Goal: Information Seeking & Learning: Learn about a topic

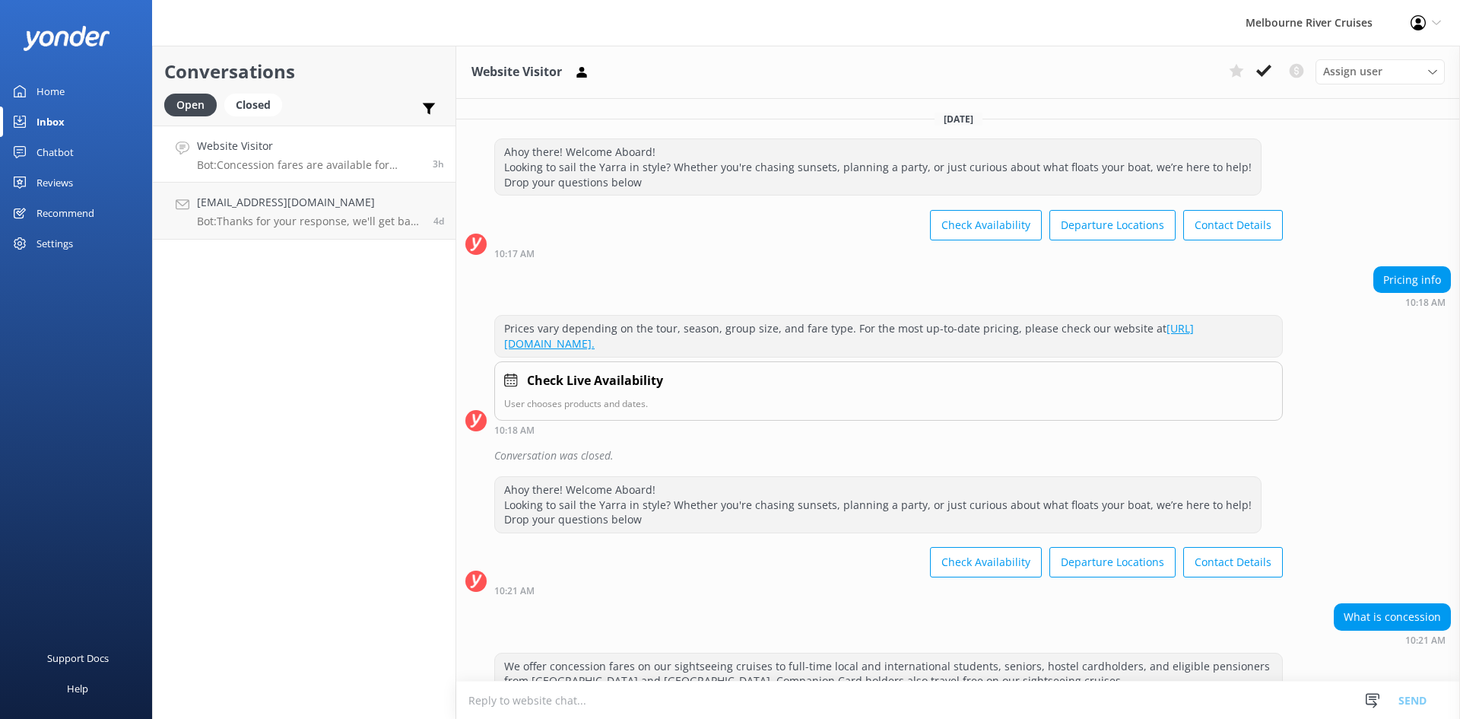
scroll to position [565, 0]
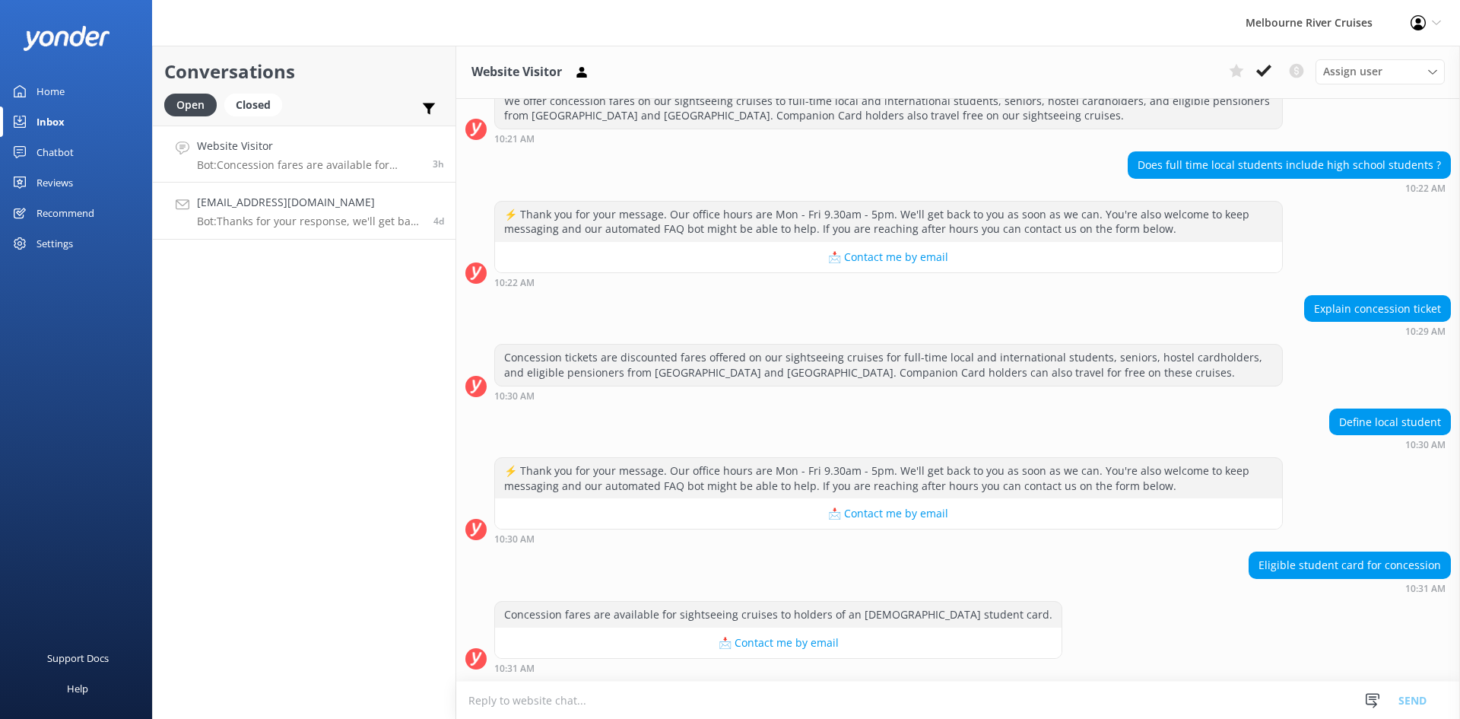
click at [337, 205] on h4 "[EMAIL_ADDRESS][DOMAIN_NAME]" at bounding box center [309, 202] width 225 height 17
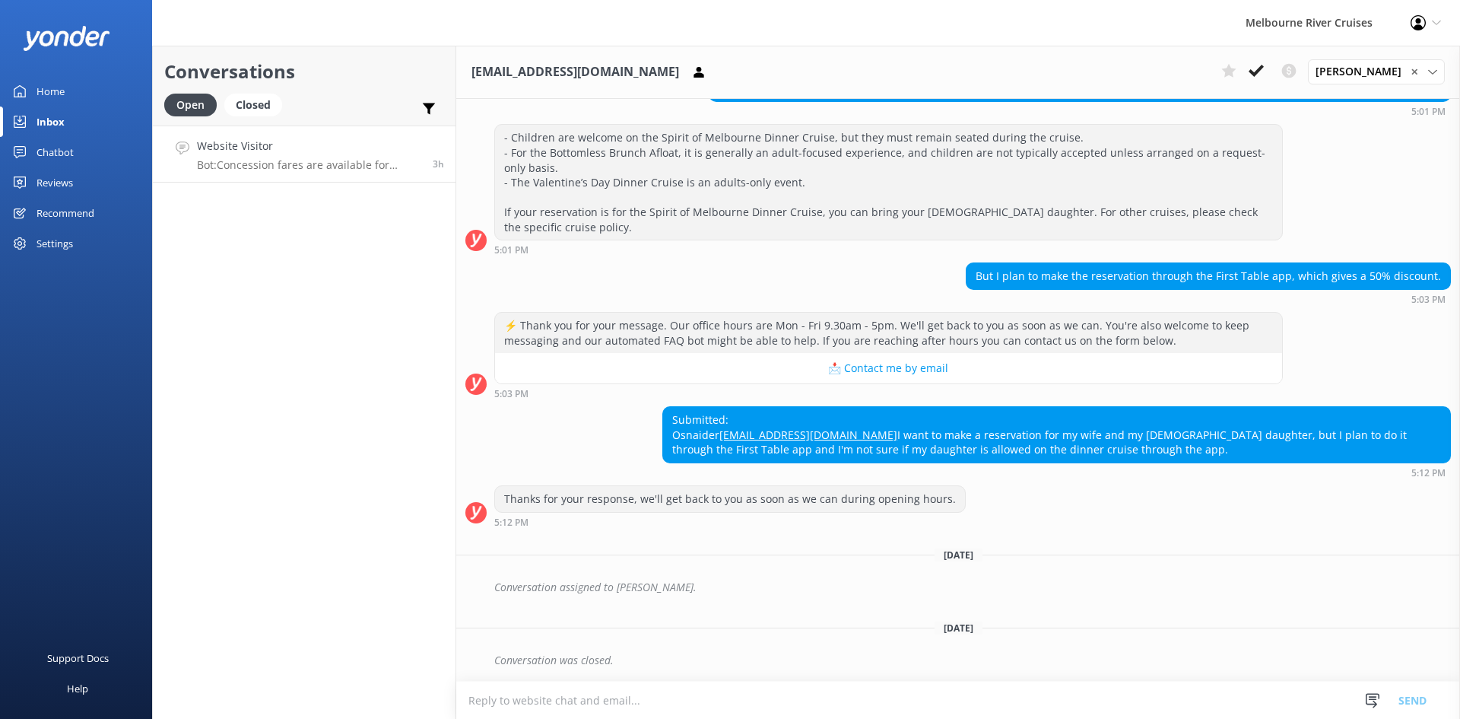
scroll to position [397, 0]
click at [304, 162] on p "Bot: Concession fares are available for sightseeing cruises to holders of an [D…" at bounding box center [309, 165] width 224 height 14
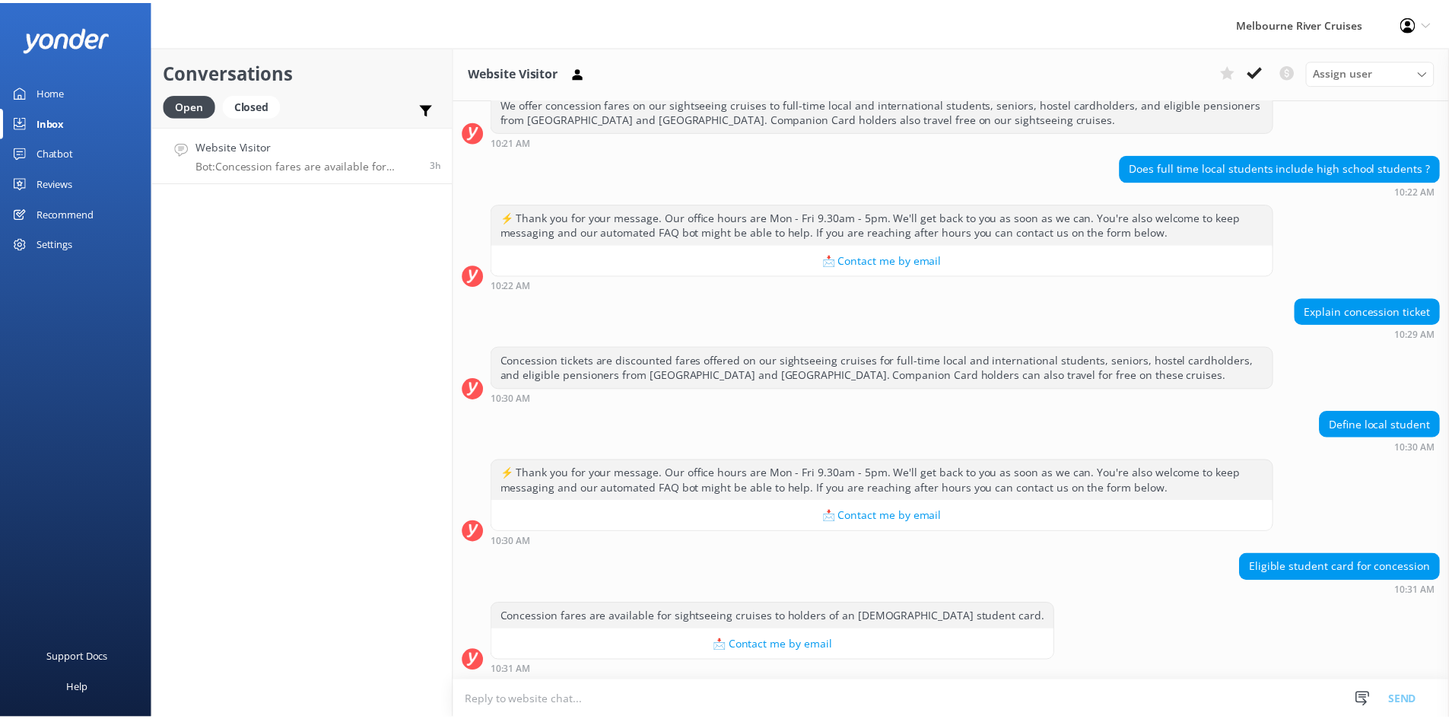
scroll to position [565, 0]
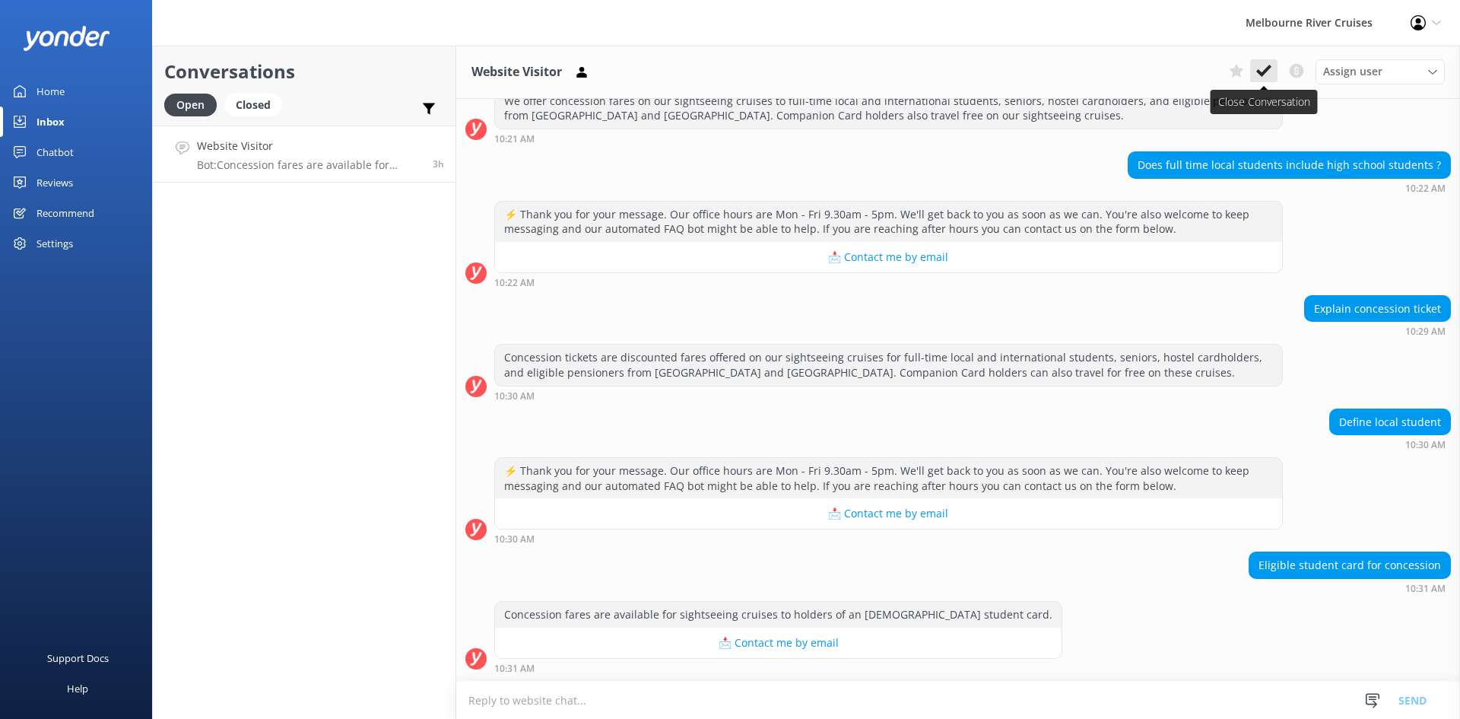
click at [1269, 75] on icon at bounding box center [1263, 70] width 15 height 15
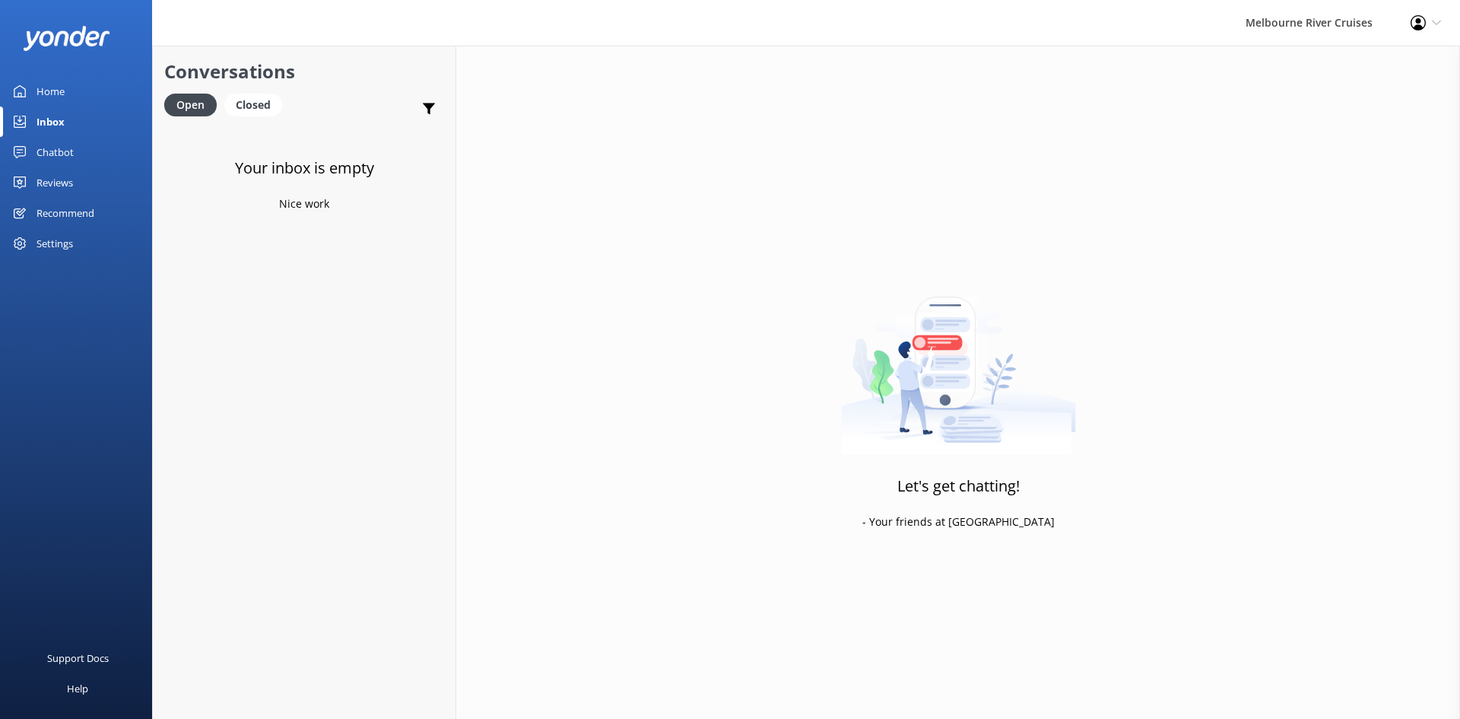
click at [75, 100] on link "Home" at bounding box center [76, 91] width 152 height 30
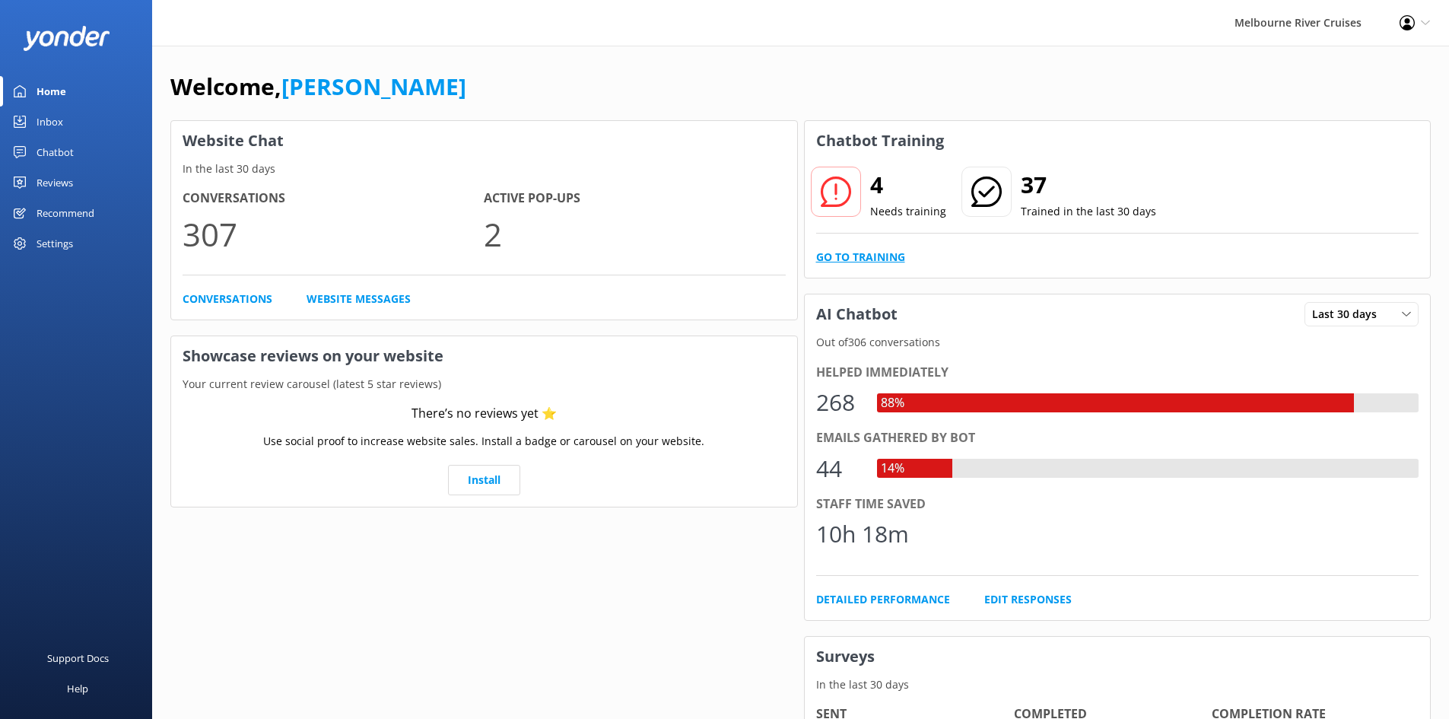
click at [884, 259] on link "Go to Training" at bounding box center [860, 257] width 89 height 17
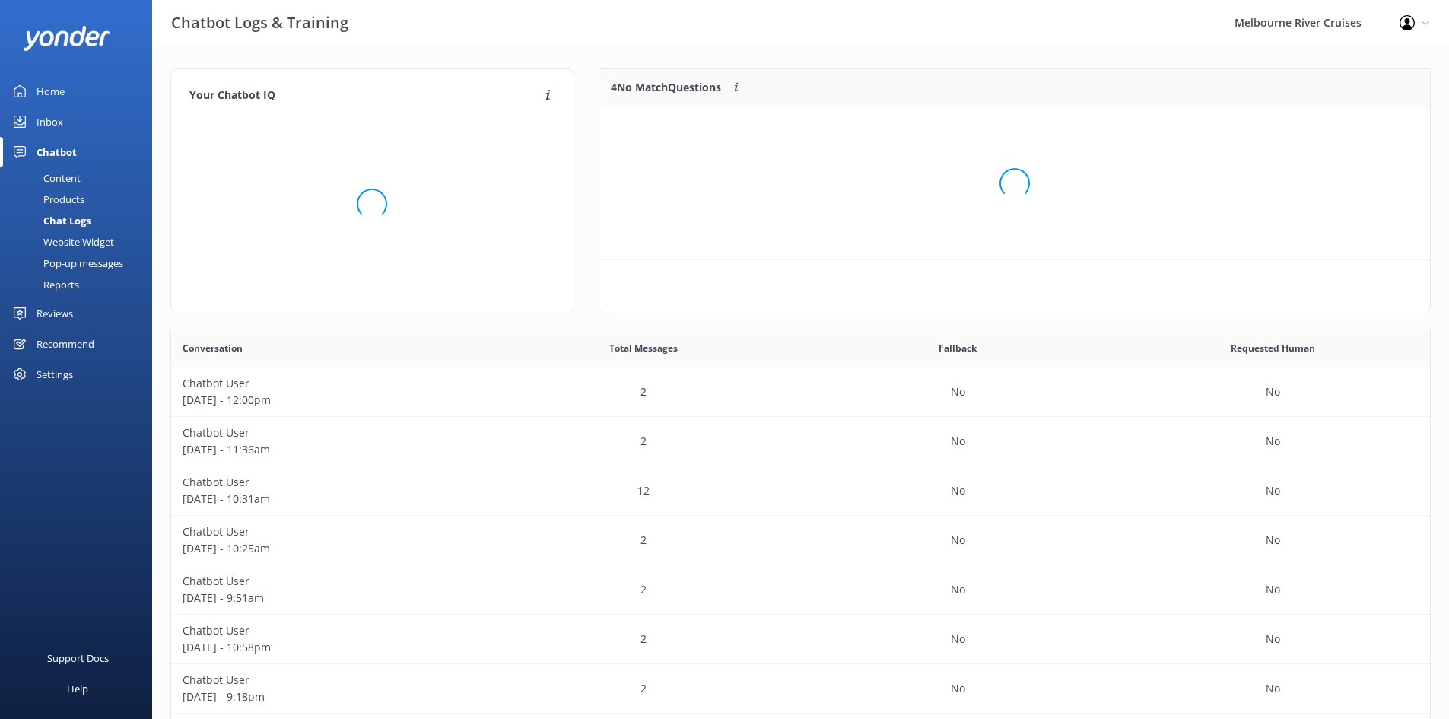
scroll to position [522, 1247]
